Goal: Communication & Community: Ask a question

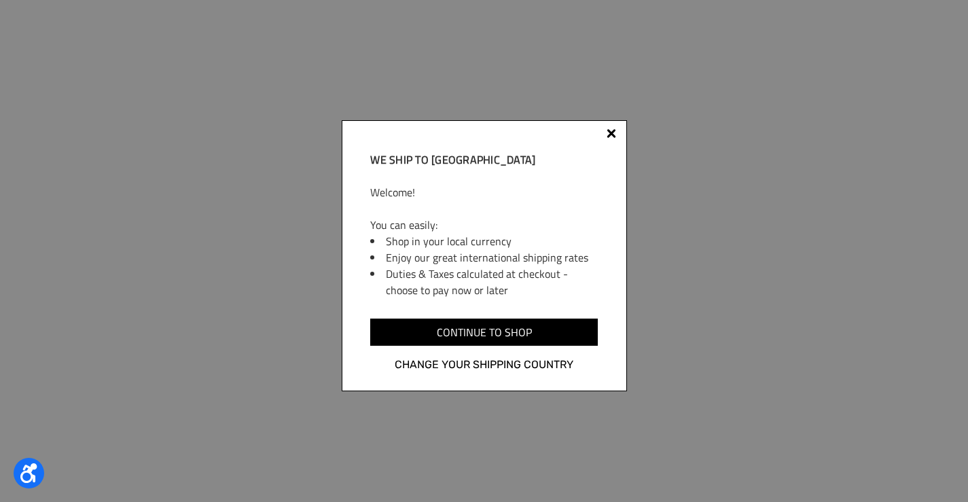
select select "PK"
click at [602, 135] on div "We ship to Pakistan Welcome! You can easily: Shop in your local currency Enjoy …" at bounding box center [484, 255] width 285 height 271
click at [620, 135] on div "We ship to Pakistan Welcome! You can easily: Shop in your local currency Enjoy …" at bounding box center [484, 255] width 285 height 271
click at [613, 135] on div at bounding box center [612, 134] width 10 height 10
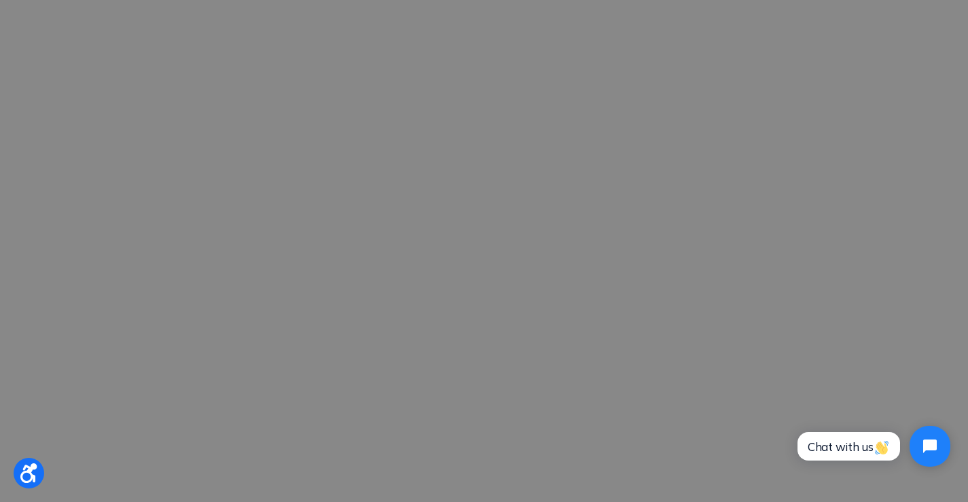
scroll to position [226, 0]
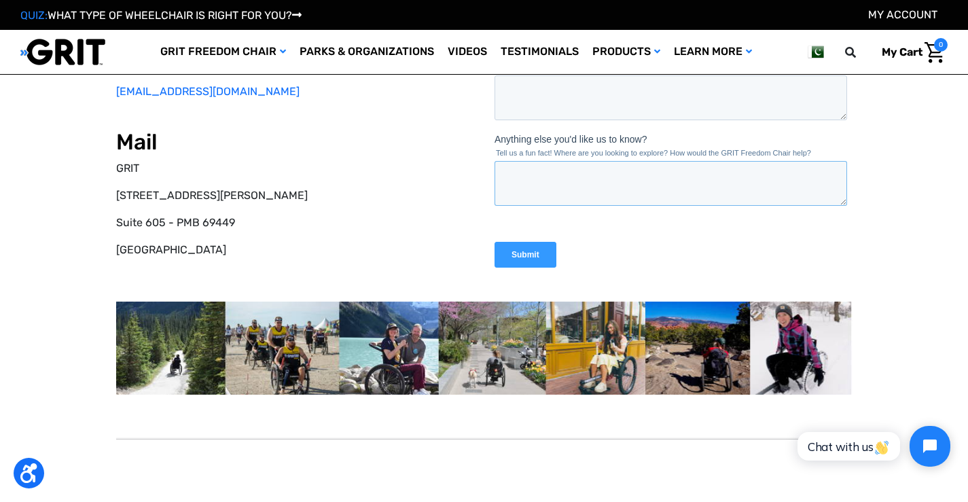
click at [563, 174] on textarea "Anything else you'd like us to know?" at bounding box center [670, 184] width 353 height 45
paste textarea "I was in the area the other day and wanted to see if you were interested in a n…"
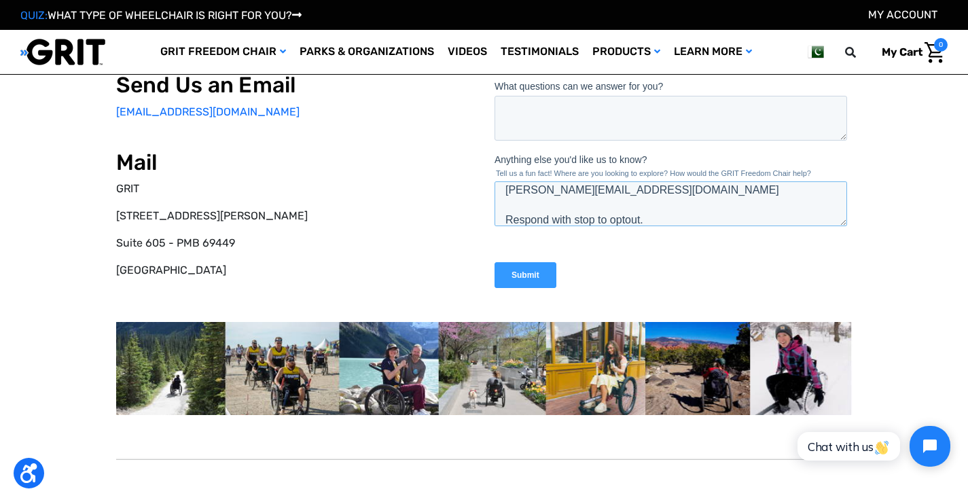
scroll to position [0, 0]
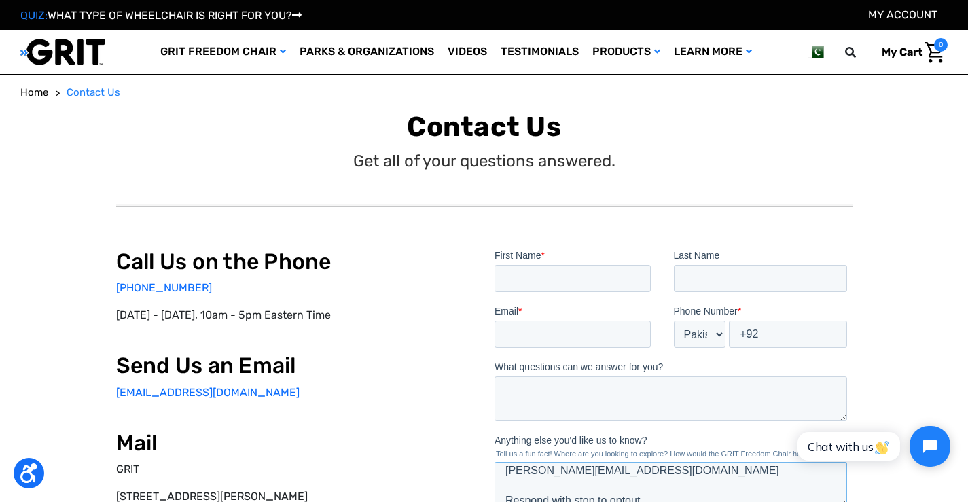
type textarea "I was in the area the other day and wanted to see if you were interested in a n…"
click at [566, 285] on input "First Name *" at bounding box center [572, 278] width 156 height 27
type input "Wilma"
drag, startPoint x: 742, startPoint y: 253, endPoint x: 754, endPoint y: 283, distance: 32.9
click at [754, 283] on div "Last Name" at bounding box center [762, 270] width 179 height 43
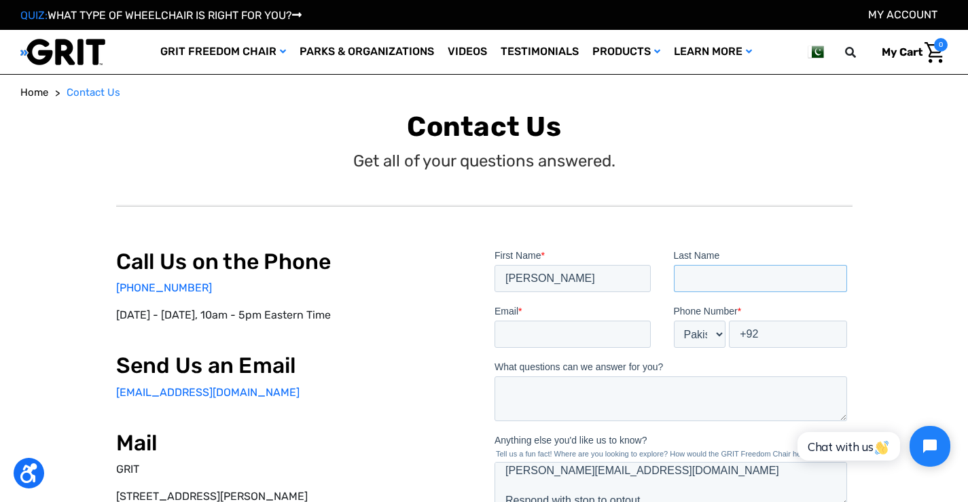
drag, startPoint x: 762, startPoint y: 280, endPoint x: 764, endPoint y: 287, distance: 8.0
click at [764, 285] on input "Last Name" at bounding box center [760, 278] width 174 height 27
type input "Tyer"
drag, startPoint x: 567, startPoint y: 336, endPoint x: 572, endPoint y: 342, distance: 8.7
click at [567, 336] on input "Email *" at bounding box center [572, 334] width 156 height 27
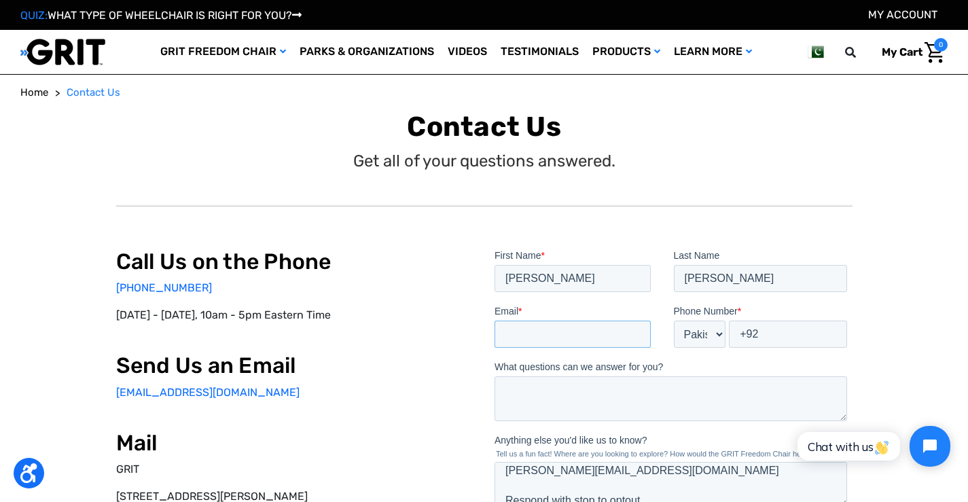
type input "wilma@purevibejanitorial.com"
drag, startPoint x: 775, startPoint y: 351, endPoint x: 758, endPoint y: 328, distance: 28.5
click at [773, 348] on fieldset "Email * wilma@purevibejanitorial.com Phone Number * * Afghanistan (‫افغانستان‬‎…" at bounding box center [673, 332] width 358 height 56
drag, startPoint x: 756, startPoint y: 328, endPoint x: 763, endPoint y: 328, distance: 6.8
click at [760, 326] on input "+92" at bounding box center [787, 334] width 118 height 27
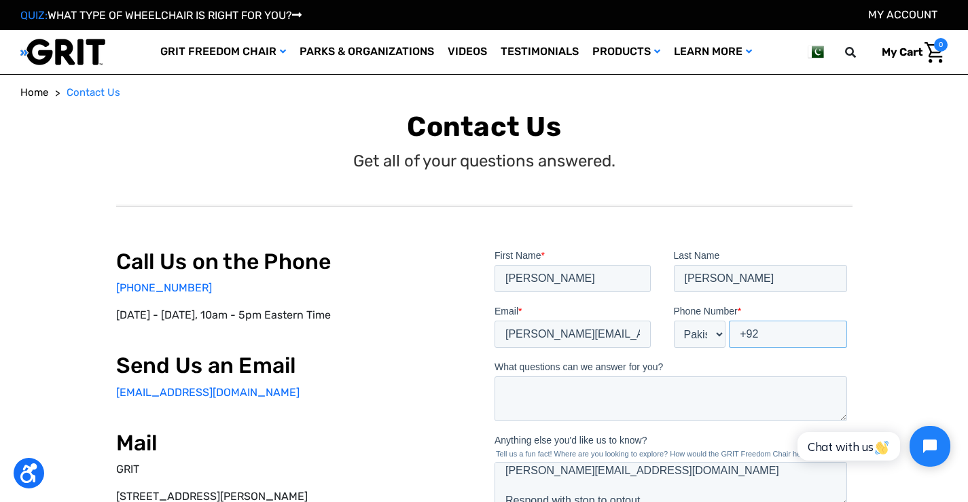
type input "+92"
click at [758, 337] on input "+92" at bounding box center [787, 334] width 118 height 27
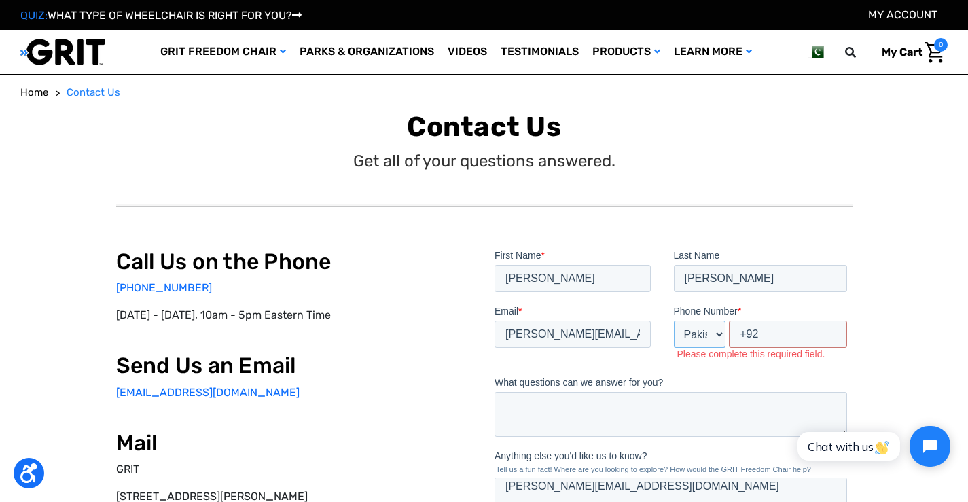
drag, startPoint x: 716, startPoint y: 328, endPoint x: 711, endPoint y: 335, distance: 8.9
click at [711, 335] on select "* Afghanistan (‫افغانستان‬‎) Albania (Shqipëri) Algeria (‫الجزائر‬‎) American S…" at bounding box center [699, 334] width 52 height 27
select select "US"
click at [673, 321] on select "* Afghanistan (‫افغانستان‬‎) Albania (Shqipëri) Algeria (‫الجزائر‬‎) American S…" at bounding box center [699, 334] width 52 height 27
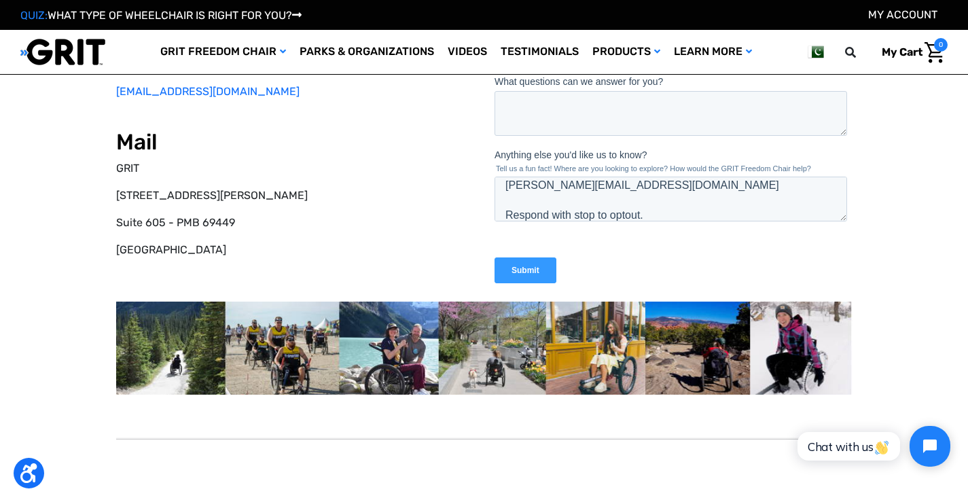
scroll to position [113, 0]
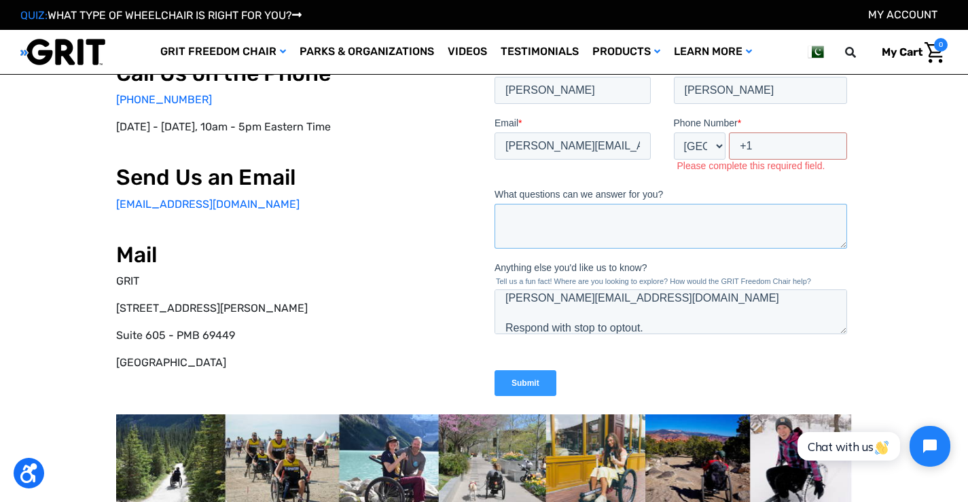
click at [563, 234] on textarea "What questions can we answer for you?" at bounding box center [670, 226] width 353 height 45
drag, startPoint x: 765, startPoint y: 172, endPoint x: 764, endPoint y: 143, distance: 29.3
click at [764, 163] on div "Phone Number * * Afghanistan (‫افغانستان‬‎) Albania (Shqipëri) Algeria (‫الجزائ…" at bounding box center [762, 145] width 179 height 59
click at [764, 143] on input "+1" at bounding box center [787, 146] width 118 height 27
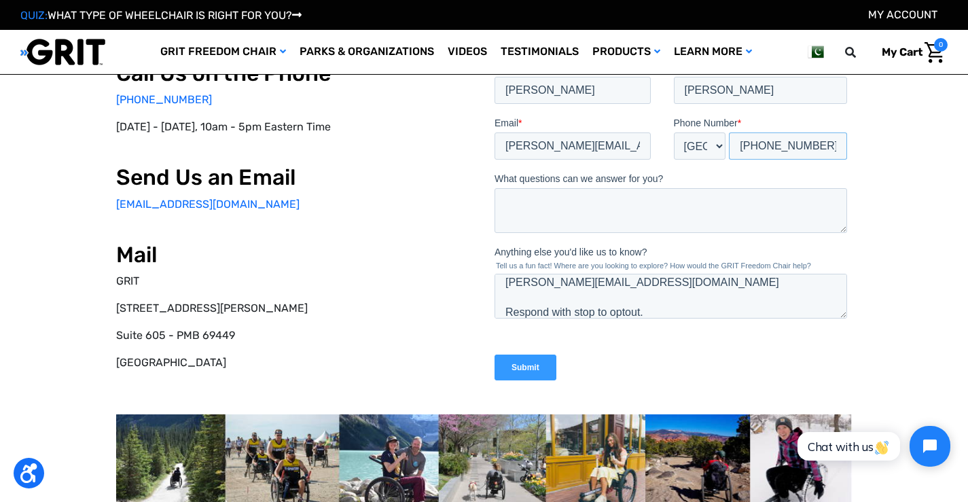
type input "+1 4012175744"
paste textarea "RE: Cleaning quote"
click at [535, 202] on textarea "RE: Cleaning quote" at bounding box center [670, 210] width 353 height 45
type textarea "RE: Cleaning quote"
click at [571, 277] on textarea "I was in the area the other day and wanted to see if you were interested in a n…" at bounding box center [670, 296] width 353 height 45
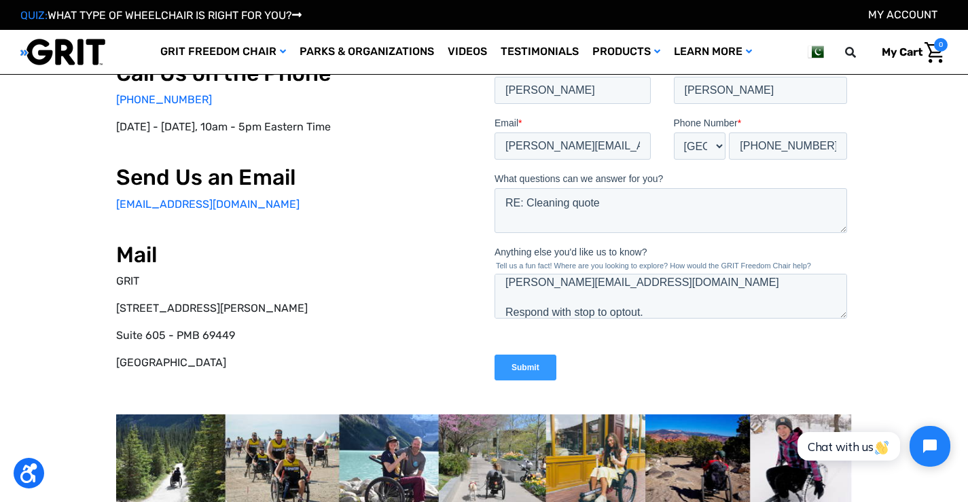
drag, startPoint x: 550, startPoint y: 341, endPoint x: 539, endPoint y: 366, distance: 26.8
click at [550, 345] on form "First Name * Wilma Last Name Tyer Email * wilma@purevibejanitorial.com Phone Nu…" at bounding box center [673, 226] width 358 height 332
click at [539, 366] on input "Submit" at bounding box center [525, 368] width 62 height 26
